Goal: Navigation & Orientation: Find specific page/section

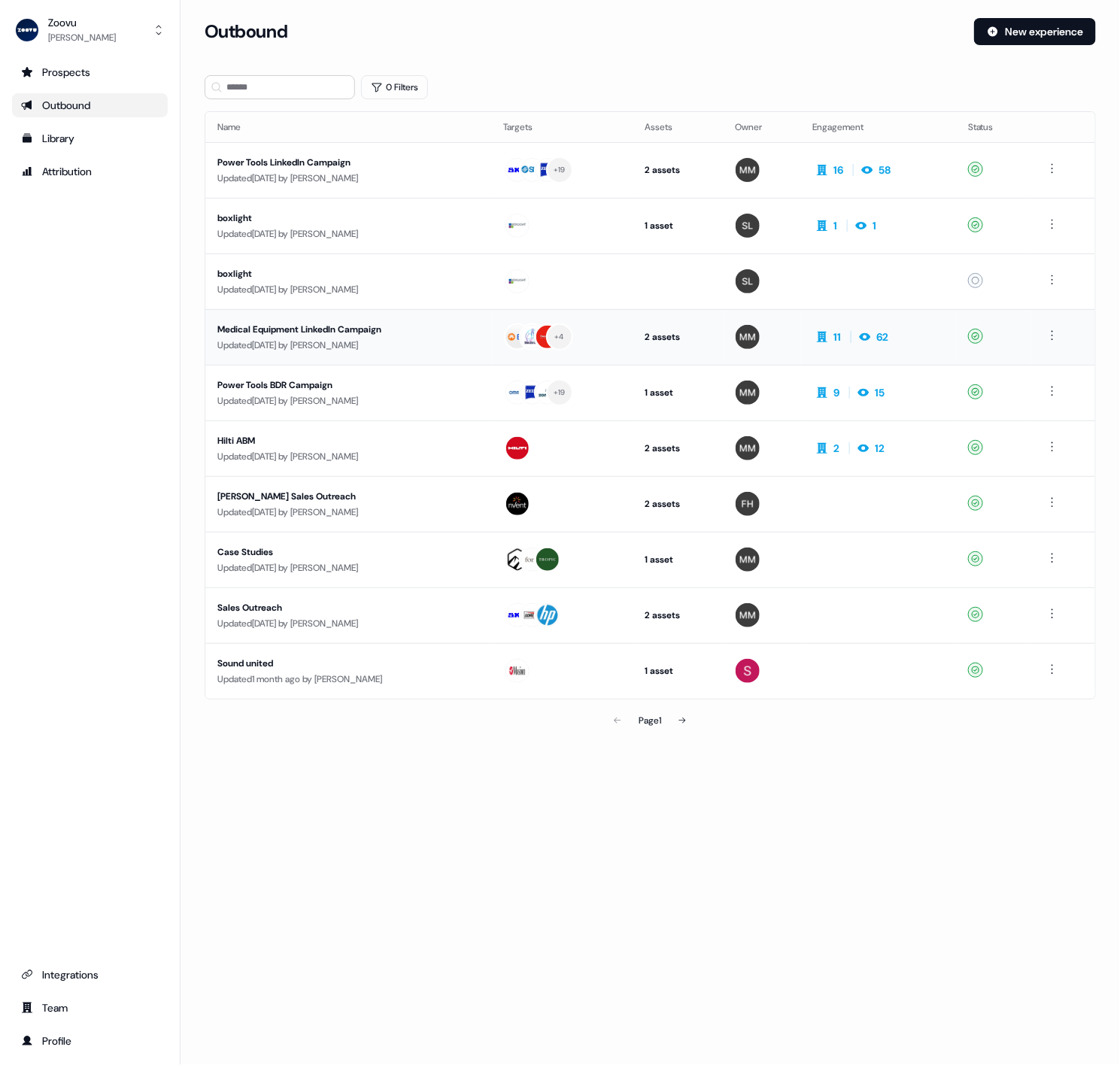
click at [325, 330] on div "Medical Equipment LinkedIn Campaign" at bounding box center [348, 329] width 262 height 15
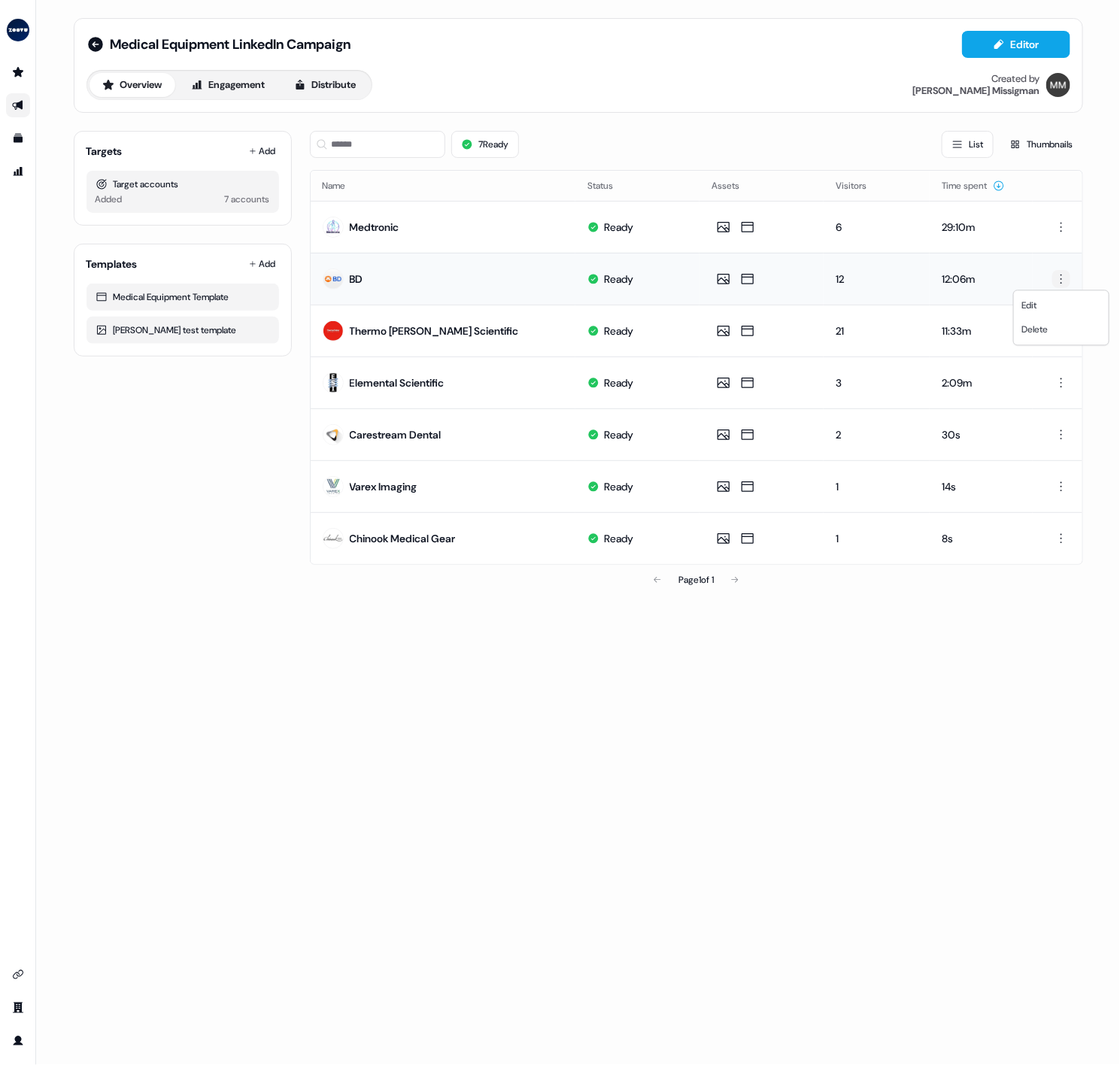
click at [1056, 277] on html "For the best experience switch devices to a bigger screen. Go to [DOMAIN_NAME] …" at bounding box center [560, 532] width 1120 height 1065
click at [535, 56] on html "For the best experience switch devices to a bigger screen. Go to [DOMAIN_NAME] …" at bounding box center [560, 532] width 1120 height 1065
click at [234, 73] on button "Engagement" at bounding box center [229, 84] width 100 height 25
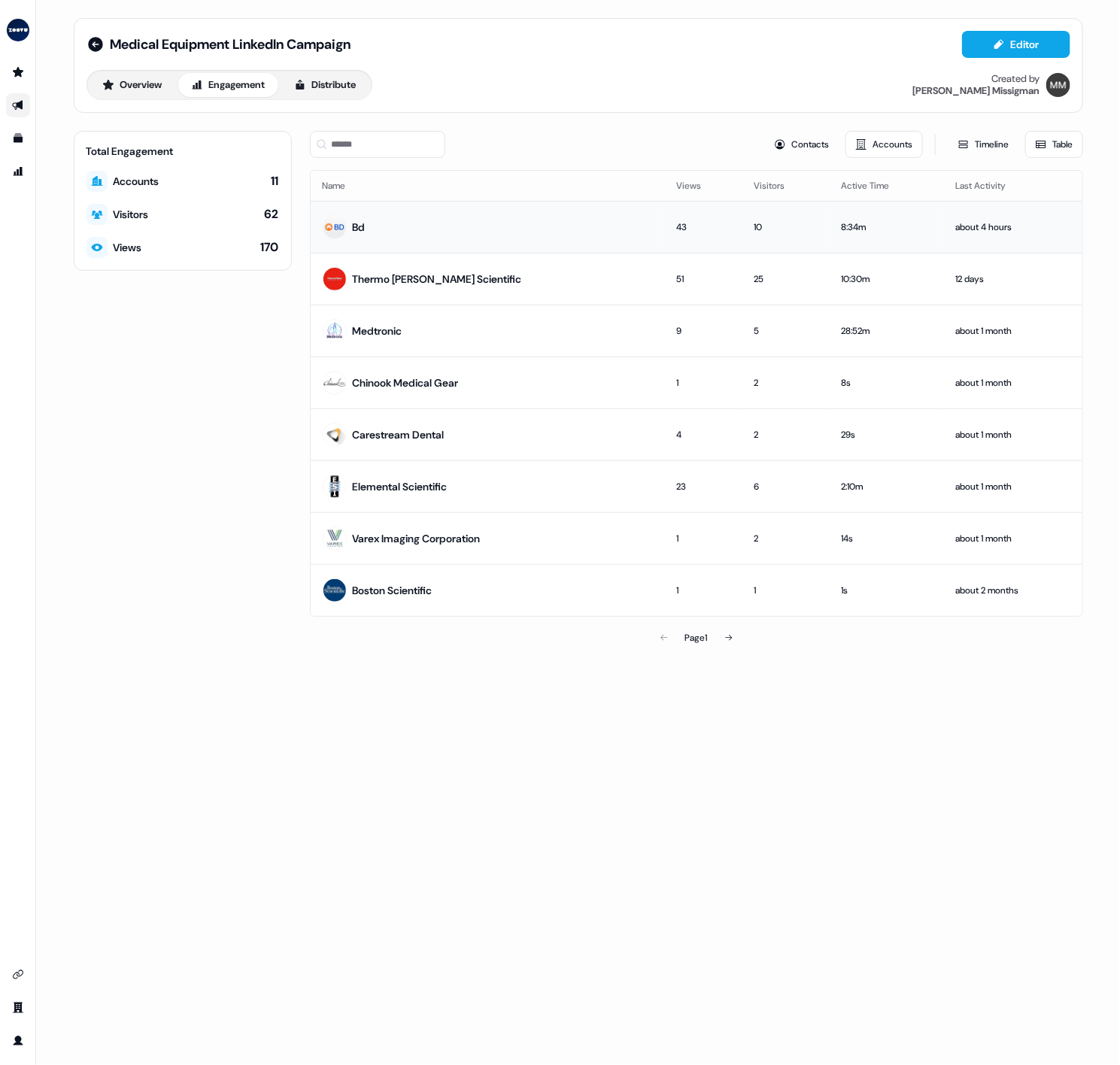
click at [583, 223] on td "Bd" at bounding box center [487, 226] width 355 height 52
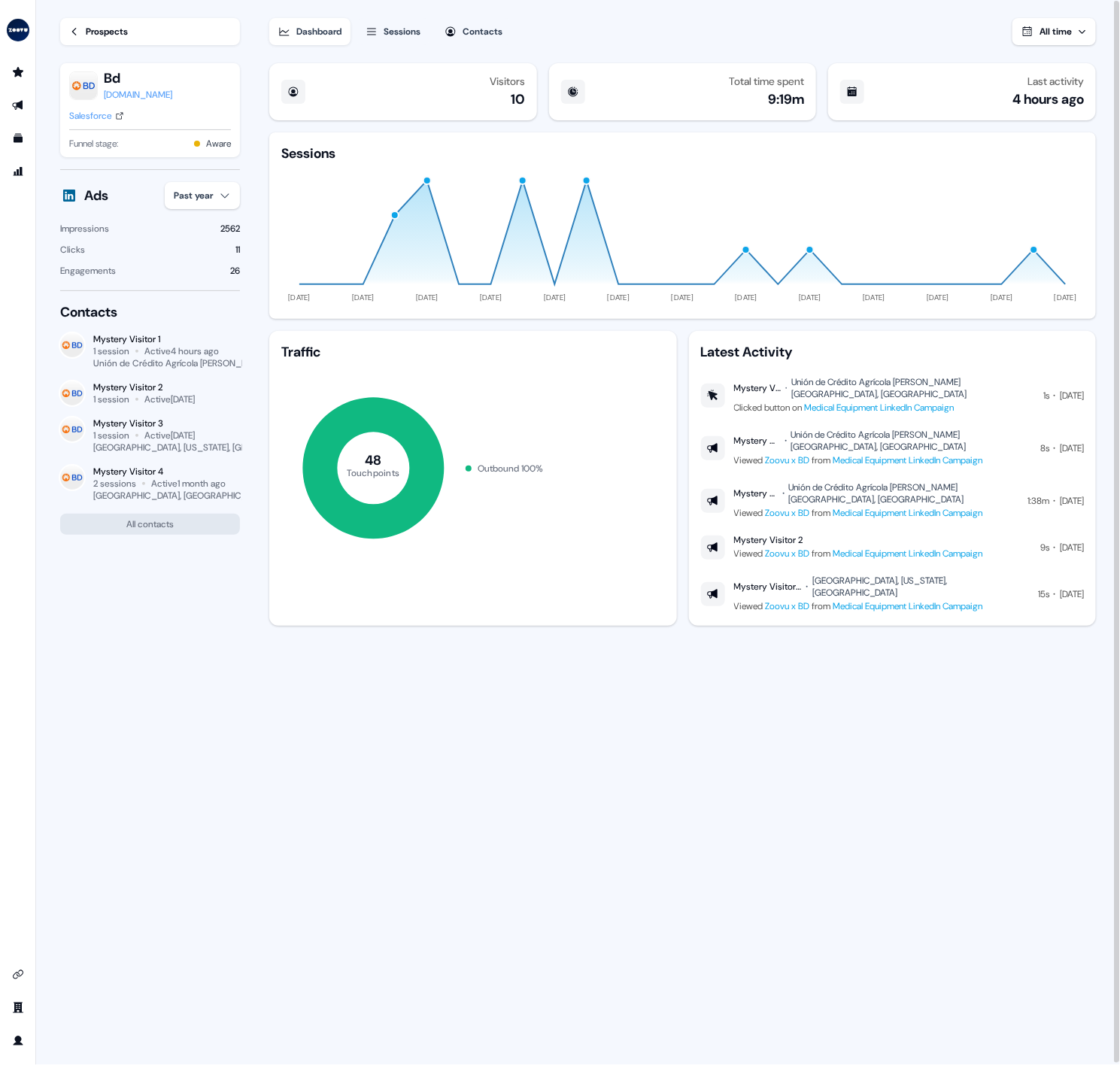
click at [976, 31] on div "Dashboard Sessions Contacts All time" at bounding box center [683, 23] width 827 height 45
click at [142, 31] on link "Prospects" at bounding box center [149, 31] width 180 height 28
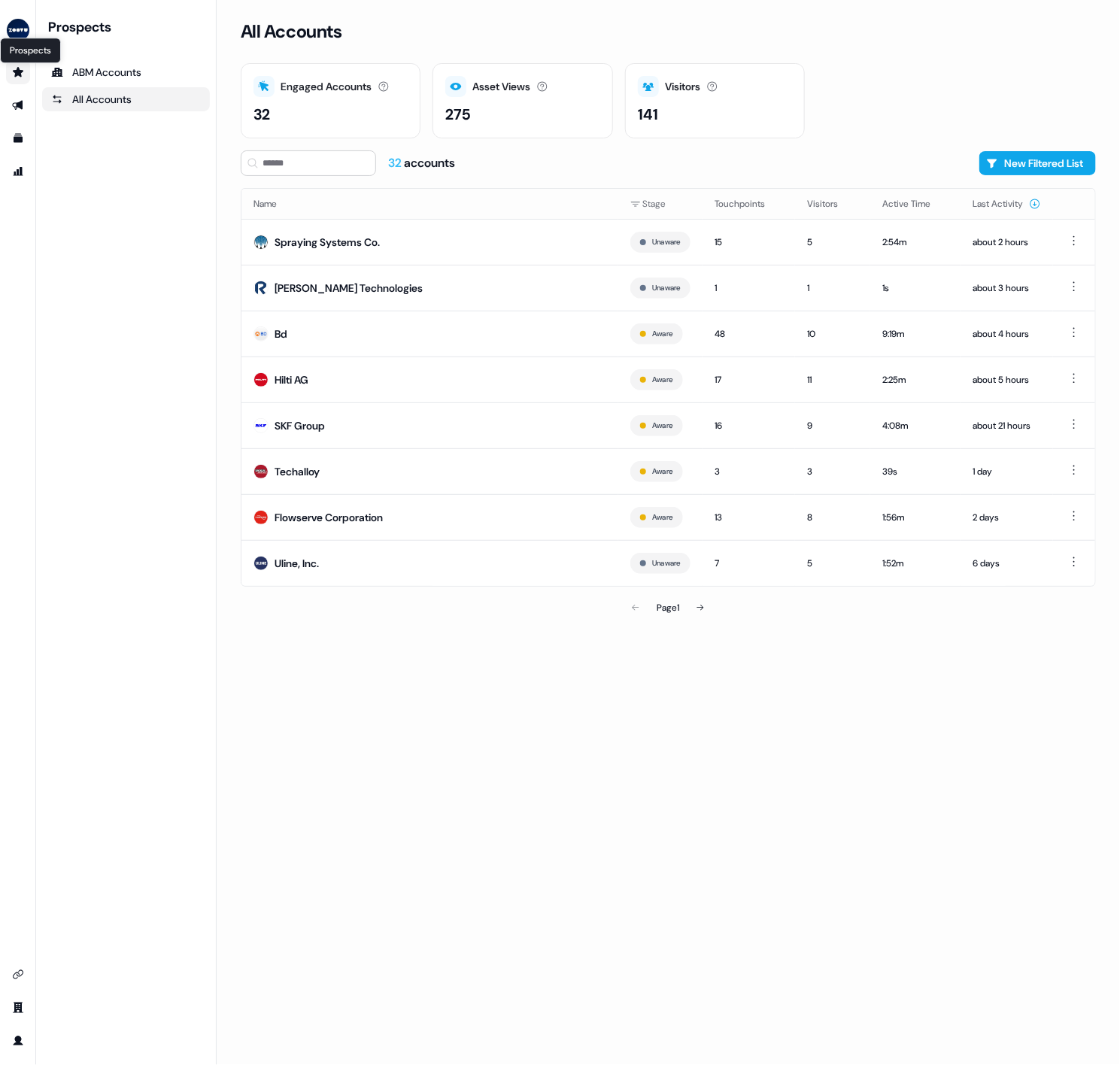
click at [19, 70] on icon "Go to prospects" at bounding box center [18, 72] width 11 height 10
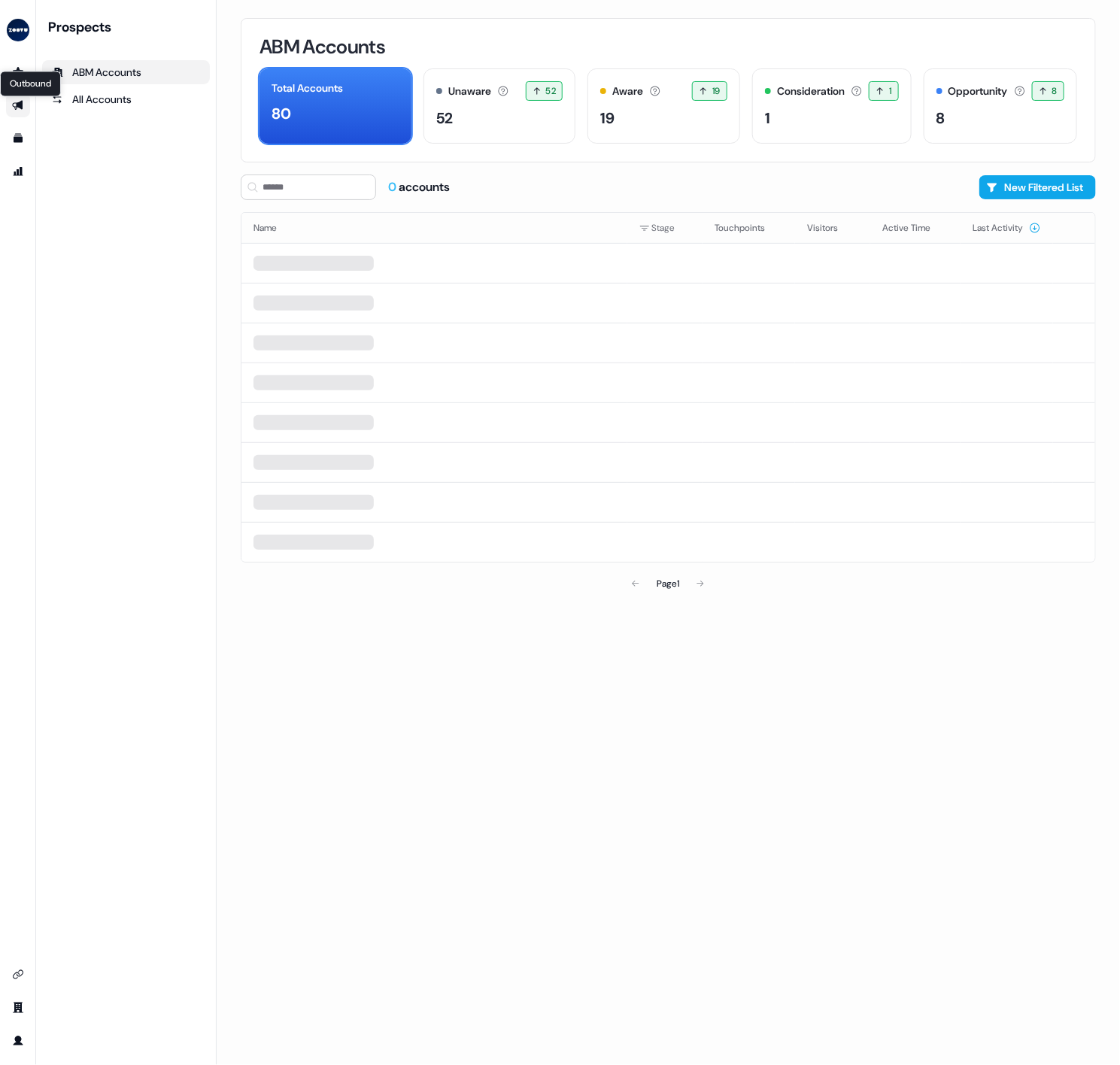
click at [21, 101] on icon "Go to outbound experience" at bounding box center [17, 106] width 11 height 10
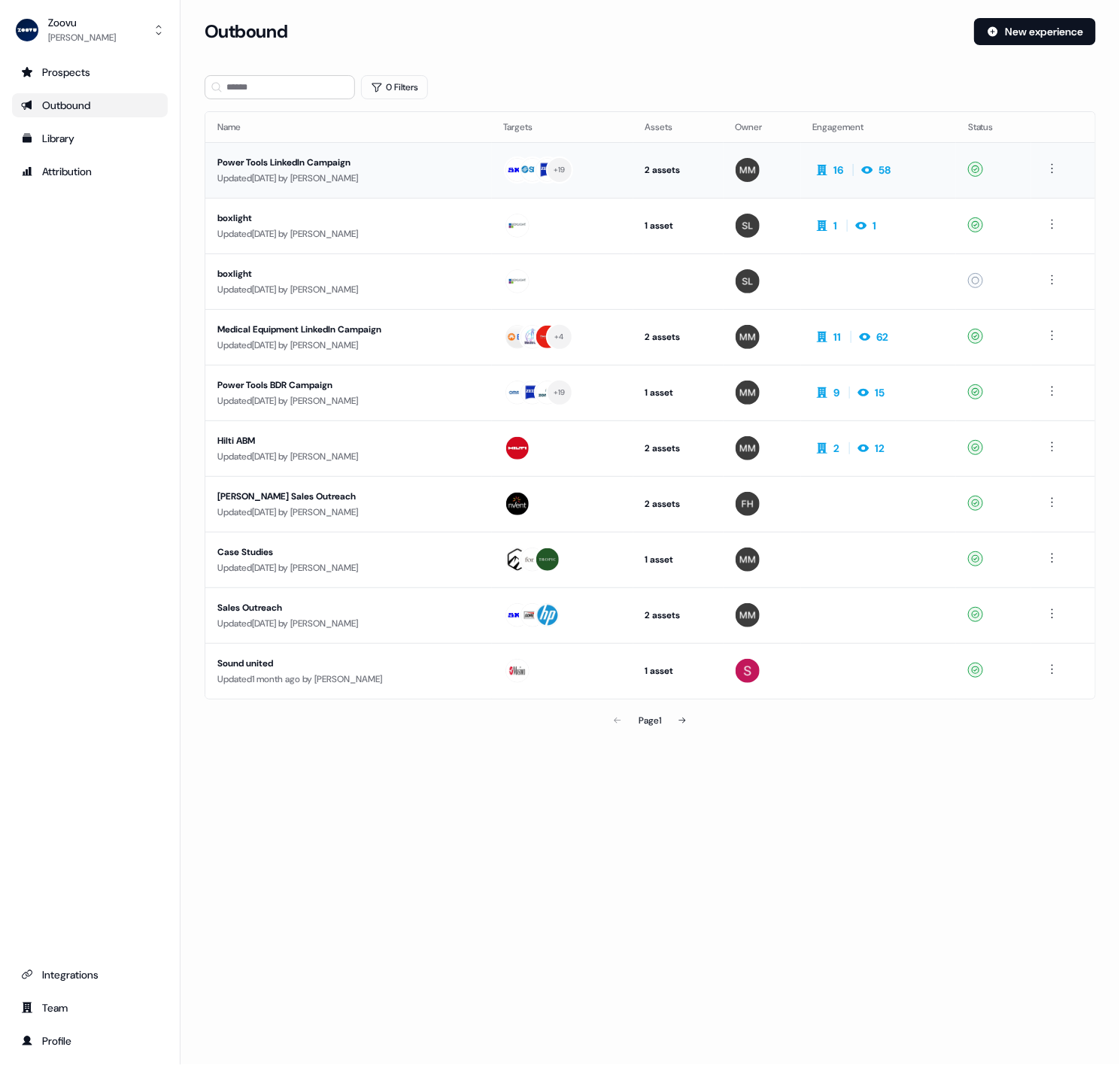
click at [354, 175] on div "Updated [DATE] by [PERSON_NAME]" at bounding box center [348, 178] width 262 height 15
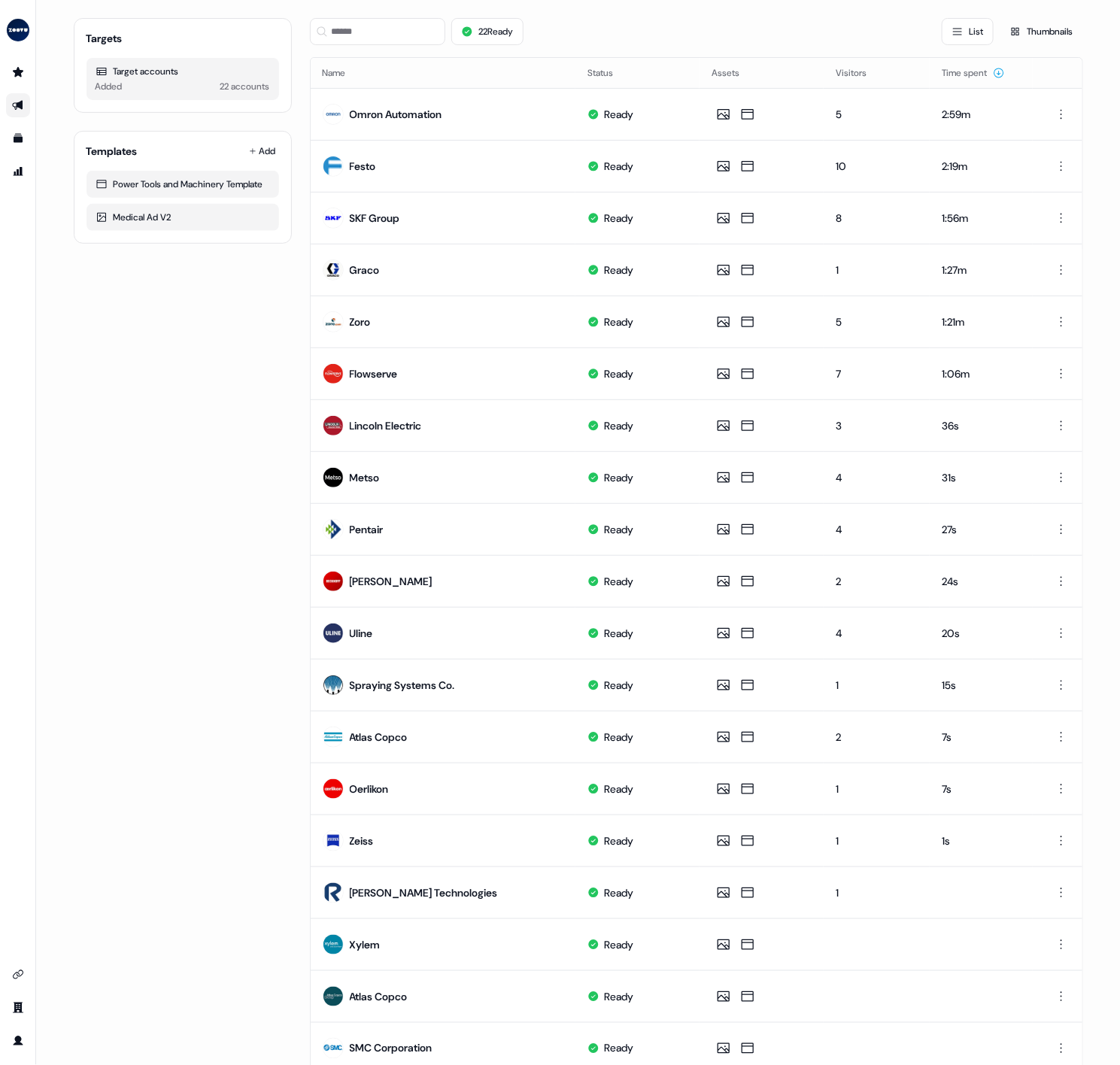
scroll to position [217, 0]
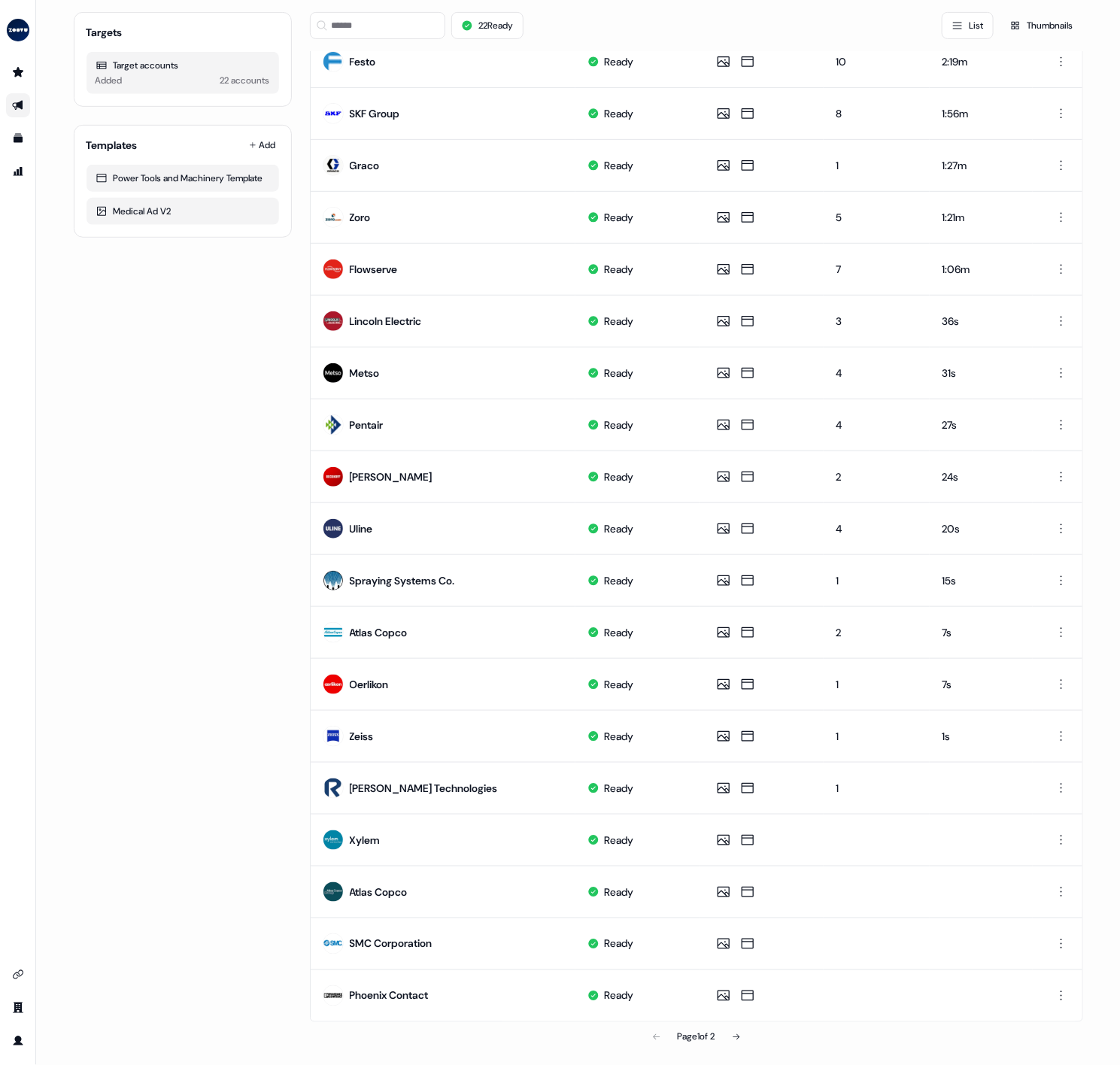
click at [259, 720] on div "Targets Target accounts Added 22 accounts Templates Add Power Tools and Machine…" at bounding box center [183, 477] width 218 height 1151
click at [737, 1033] on icon at bounding box center [736, 1037] width 9 height 9
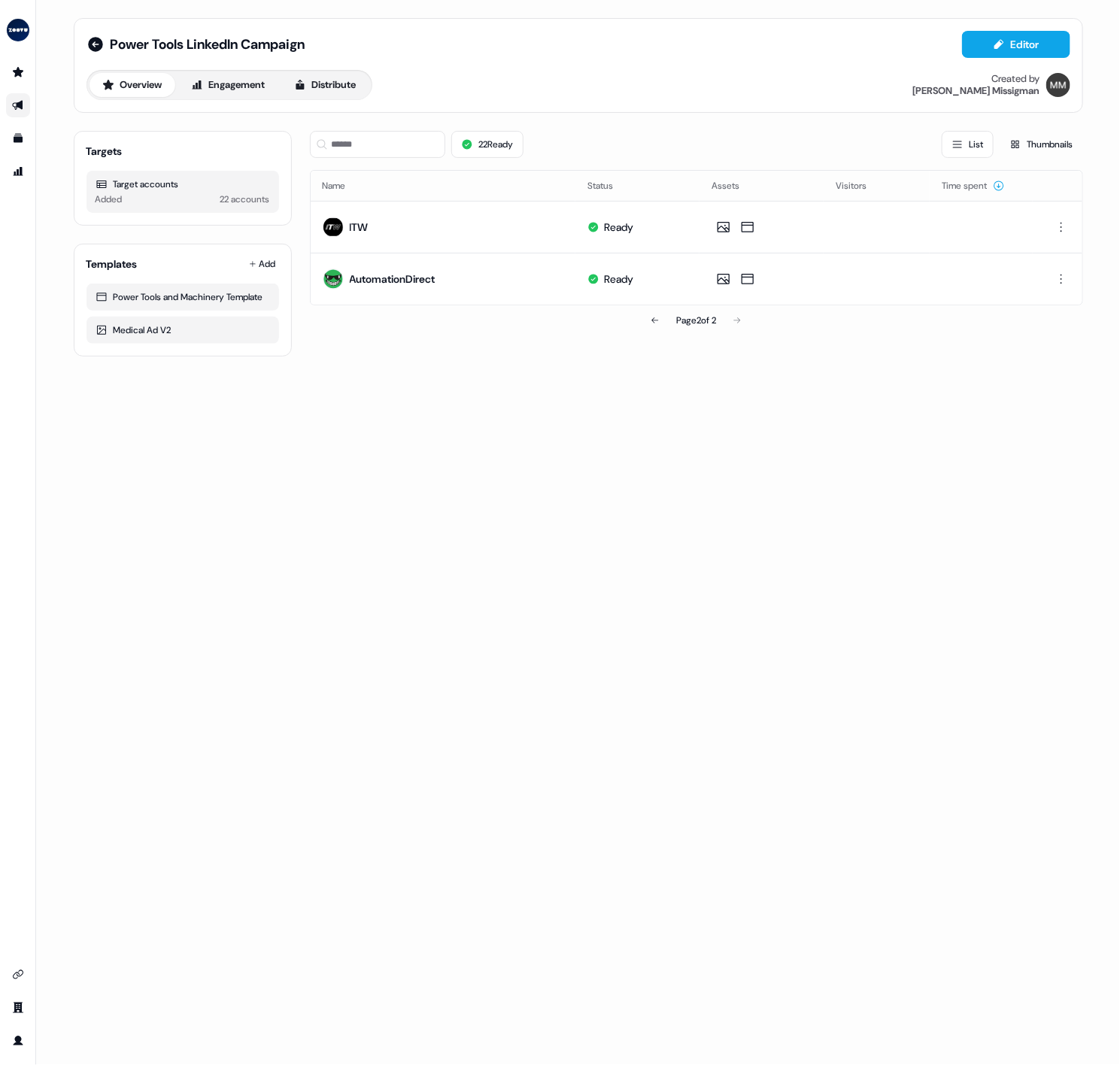
click at [420, 560] on div "Power Tools LinkedIn Campaign Editor Overview Engagement Distribute Created by …" at bounding box center [579, 532] width 1085 height 1065
